Goal: Transaction & Acquisition: Obtain resource

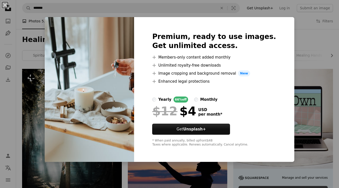
scroll to position [501, 0]
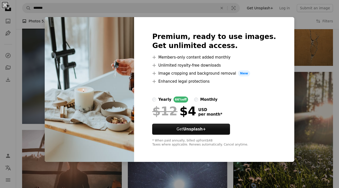
click at [301, 39] on div "An X shape Premium, ready to use images. Get unlimited access. A plus sign Memb…" at bounding box center [169, 94] width 339 height 188
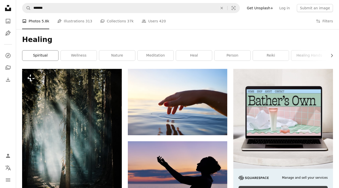
click at [40, 57] on link "spiritual" at bounding box center [40, 56] width 36 height 10
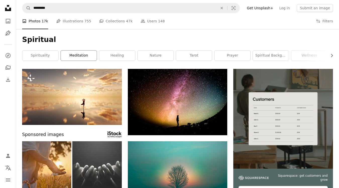
click at [70, 55] on link "meditation" at bounding box center [79, 56] width 36 height 10
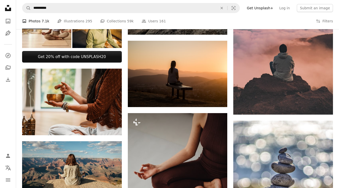
scroll to position [287, 0]
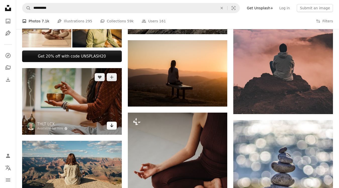
click at [114, 127] on icon "Arrow pointing down" at bounding box center [112, 125] width 4 height 6
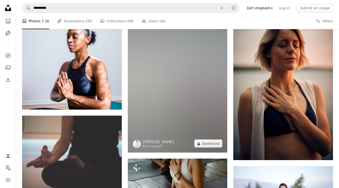
scroll to position [553, 0]
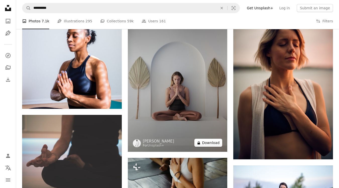
click at [205, 144] on button "A lock Download" at bounding box center [208, 143] width 28 height 8
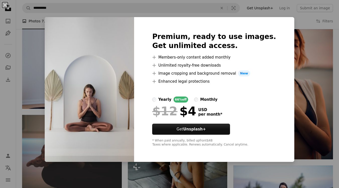
click at [296, 20] on div "An X shape Premium, ready to use images. Get unlimited access. A plus sign Memb…" at bounding box center [169, 94] width 339 height 188
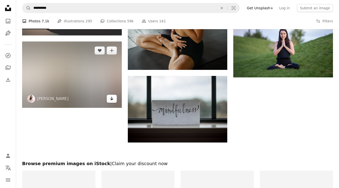
scroll to position [704, 0]
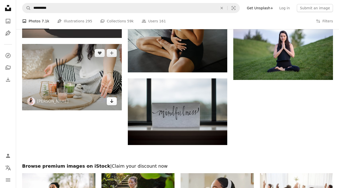
click at [110, 103] on icon "Arrow pointing down" at bounding box center [112, 101] width 4 height 6
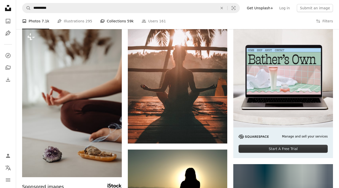
scroll to position [0, 0]
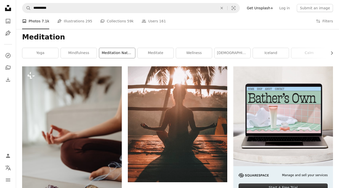
click at [109, 54] on link "meditation nature" at bounding box center [117, 53] width 36 height 10
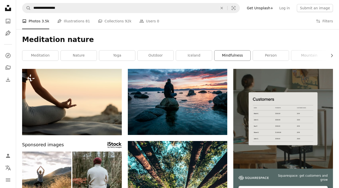
click at [241, 57] on link "mindfulness" at bounding box center [233, 56] width 36 height 10
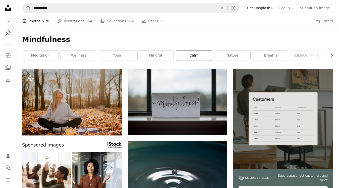
click at [197, 57] on link "calm" at bounding box center [194, 56] width 36 height 10
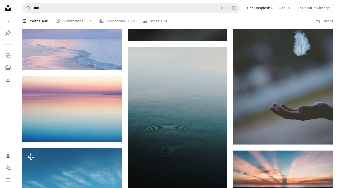
scroll to position [258, 0]
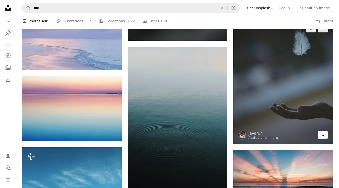
click at [322, 136] on icon "Arrow pointing down" at bounding box center [323, 135] width 4 height 6
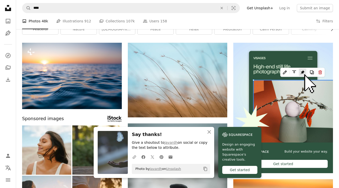
scroll to position [0, 0]
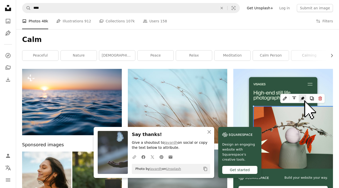
click at [197, 31] on div "Calm Chevron right peaceful nature zen peace relax meditation calm person calmi…" at bounding box center [177, 49] width 323 height 40
click at [331, 55] on icon "Chevron right" at bounding box center [331, 55] width 5 height 5
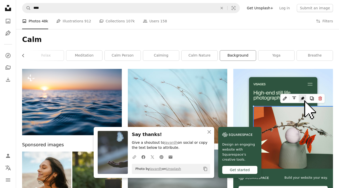
click at [245, 55] on link "background" at bounding box center [238, 56] width 36 height 10
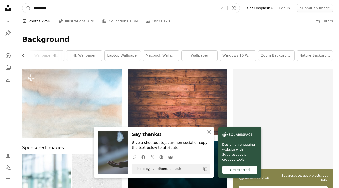
drag, startPoint x: 71, startPoint y: 7, endPoint x: 25, endPoint y: -1, distance: 46.4
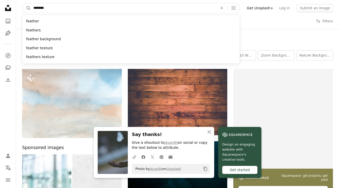
type input "********"
click at [22, 3] on button "A magnifying glass" at bounding box center [26, 8] width 9 height 10
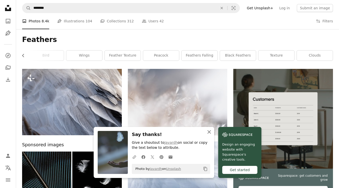
click at [208, 131] on icon "An X shape" at bounding box center [209, 132] width 6 height 6
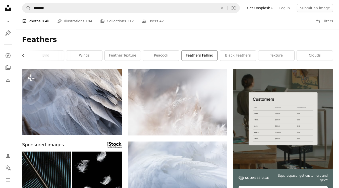
click at [212, 56] on link "feathers falling" at bounding box center [200, 56] width 36 height 10
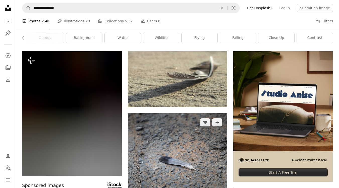
scroll to position [19, 0]
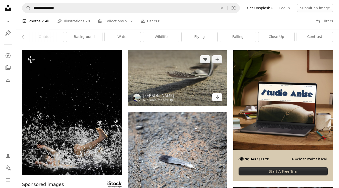
click at [221, 95] on link "Arrow pointing down" at bounding box center [217, 97] width 10 height 8
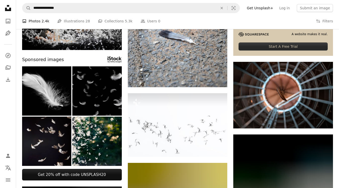
scroll to position [0, 0]
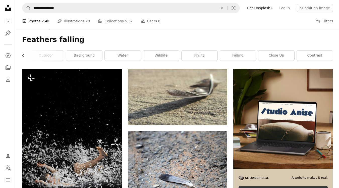
click at [183, 35] on div "Feathers falling Chevron left feather animal bird nature outdoor background wat…" at bounding box center [177, 49] width 323 height 40
click at [42, 53] on link "feather" at bounding box center [40, 56] width 36 height 10
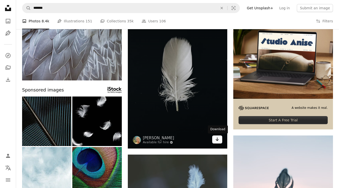
scroll to position [70, 0]
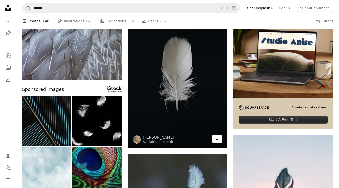
click at [216, 143] on img at bounding box center [178, 73] width 100 height 150
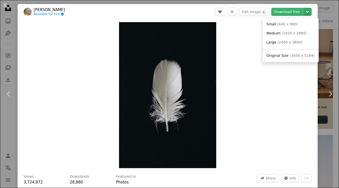
click at [309, 13] on icon "Chevron down" at bounding box center [308, 12] width 8 height 6
click at [234, 23] on dialog "An X shape Chevron left Chevron right [PERSON_NAME] Available for hire A checkm…" at bounding box center [169, 94] width 339 height 188
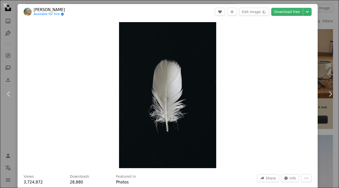
click at [326, 30] on div "An X shape Chevron left Chevron right [PERSON_NAME] Available for hire A checkm…" at bounding box center [169, 94] width 339 height 188
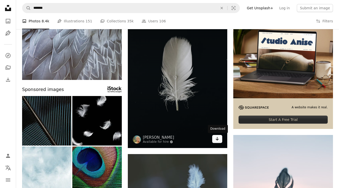
click at [215, 138] on icon "Arrow pointing down" at bounding box center [217, 139] width 4 height 6
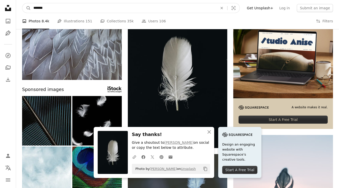
drag, startPoint x: 81, startPoint y: 10, endPoint x: -7, endPoint y: 12, distance: 87.4
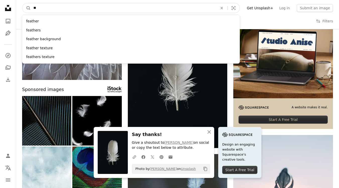
type input "*"
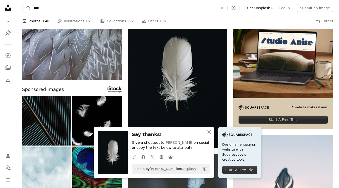
type input "*****"
click button "A magnifying glass" at bounding box center [26, 8] width 9 height 10
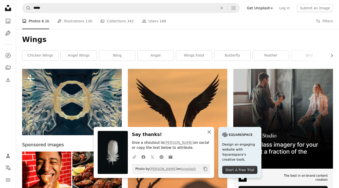
click at [211, 133] on icon "An X shape" at bounding box center [209, 132] width 6 height 6
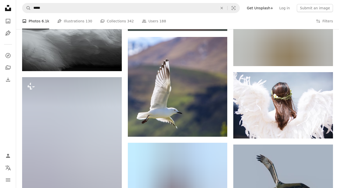
scroll to position [434, 0]
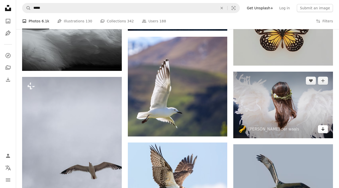
click at [323, 131] on icon "Arrow pointing down" at bounding box center [323, 129] width 4 height 6
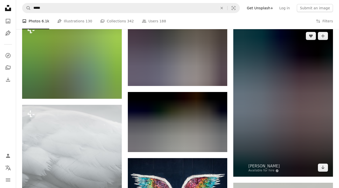
scroll to position [223, 0]
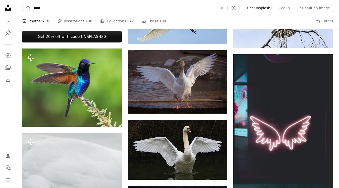
drag, startPoint x: 69, startPoint y: 7, endPoint x: 19, endPoint y: 2, distance: 50.5
click at [19, 3] on nav "A magnifying glass ***** An X shape Visual search Filters Get Unsplash+ Log in …" at bounding box center [177, 8] width 323 height 16
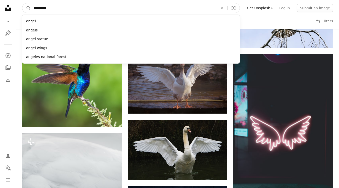
type input "**********"
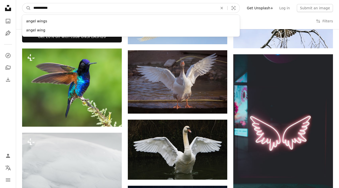
click button "A magnifying glass" at bounding box center [26, 8] width 9 height 10
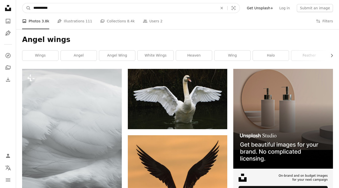
drag, startPoint x: 67, startPoint y: 7, endPoint x: -7, endPoint y: -6, distance: 74.4
type input "**********"
click button "A magnifying glass" at bounding box center [26, 8] width 9 height 10
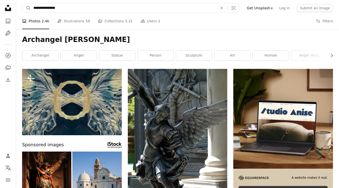
click at [71, 10] on input "**********" at bounding box center [123, 8] width 185 height 10
type input "**********"
click button "A magnifying glass" at bounding box center [26, 8] width 9 height 10
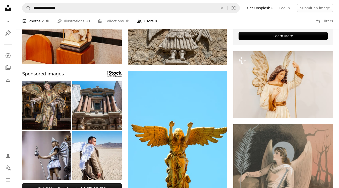
scroll to position [54, 0]
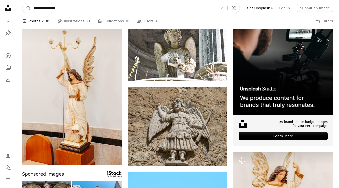
drag, startPoint x: 75, startPoint y: 6, endPoint x: 34, endPoint y: 6, distance: 41.2
click at [34, 6] on input "**********" at bounding box center [123, 8] width 185 height 10
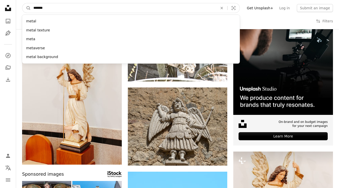
type input "********"
click button "A magnifying glass" at bounding box center [26, 8] width 9 height 10
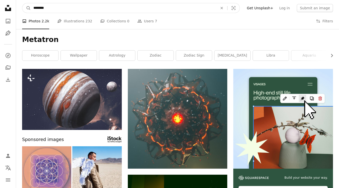
click at [67, 7] on input "********" at bounding box center [123, 8] width 185 height 10
type input "*"
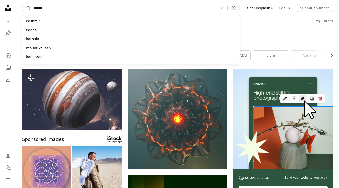
type input "********"
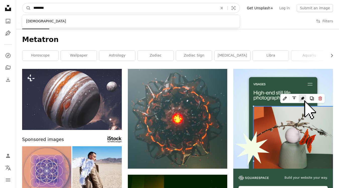
click button "A magnifying glass" at bounding box center [26, 8] width 9 height 10
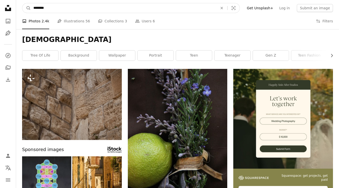
drag, startPoint x: 73, startPoint y: 9, endPoint x: 12, endPoint y: 5, distance: 61.7
type input "**********"
click button "A magnifying glass" at bounding box center [26, 8] width 9 height 10
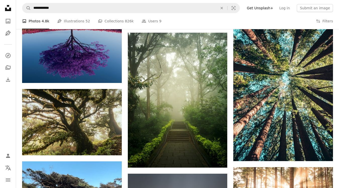
scroll to position [352, 0]
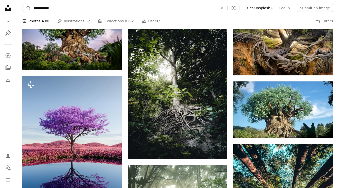
drag, startPoint x: 68, startPoint y: 9, endPoint x: -7, endPoint y: 8, distance: 75.1
type input "**********"
click button "A magnifying glass" at bounding box center [26, 8] width 9 height 10
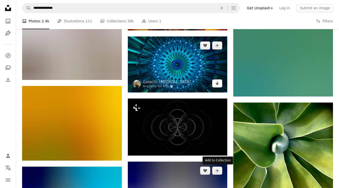
scroll to position [251, 0]
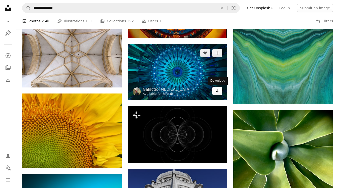
click at [217, 91] on icon "Arrow pointing down" at bounding box center [217, 91] width 4 height 6
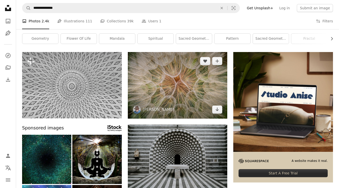
scroll to position [0, 0]
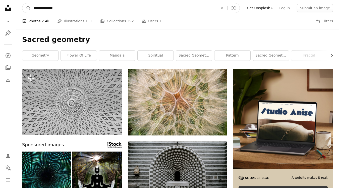
drag, startPoint x: 45, startPoint y: 8, endPoint x: -6, endPoint y: 8, distance: 50.8
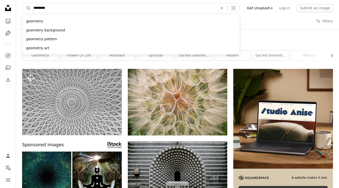
type input "********"
click button "A magnifying glass" at bounding box center [26, 8] width 9 height 10
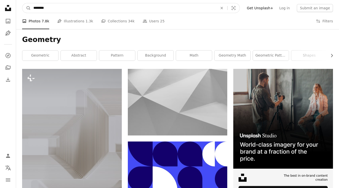
drag, startPoint x: 73, startPoint y: 8, endPoint x: -7, endPoint y: 4, distance: 79.5
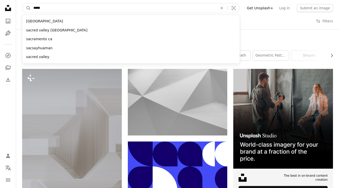
type input "******"
click button "A magnifying glass" at bounding box center [26, 8] width 9 height 10
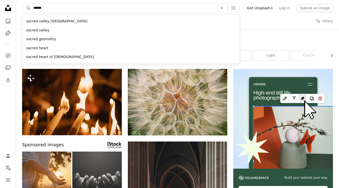
drag, startPoint x: 64, startPoint y: 8, endPoint x: -5, endPoint y: 7, distance: 69.1
type input "*"
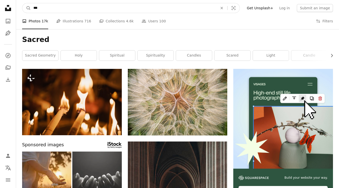
type input "****"
click button "A magnifying glass" at bounding box center [26, 8] width 9 height 10
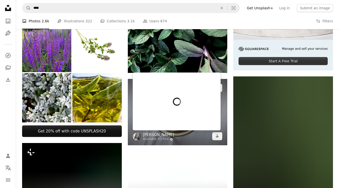
scroll to position [129, 0]
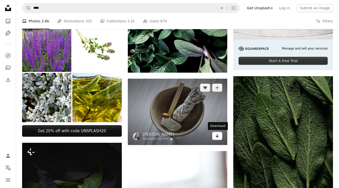
click at [218, 137] on icon "Arrow pointing down" at bounding box center [217, 136] width 4 height 6
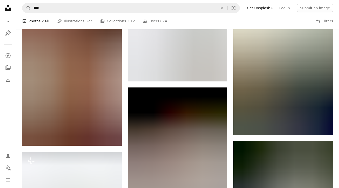
scroll to position [659, 0]
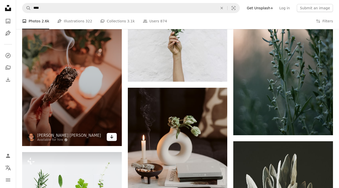
click at [109, 140] on link "Arrow pointing down" at bounding box center [112, 137] width 10 height 8
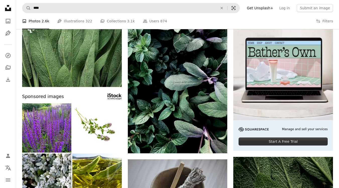
scroll to position [20, 0]
